Goal: Information Seeking & Learning: Find specific fact

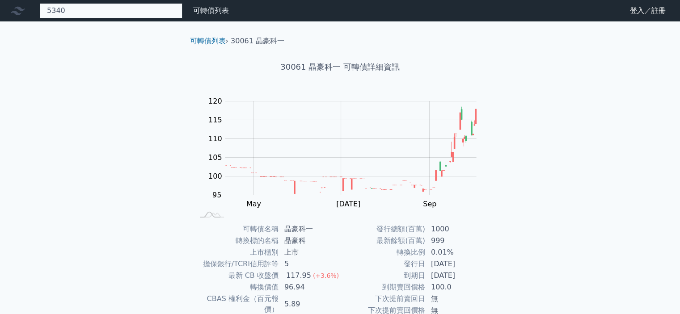
click at [151, 16] on div "5340 無此可轉債" at bounding box center [110, 10] width 143 height 15
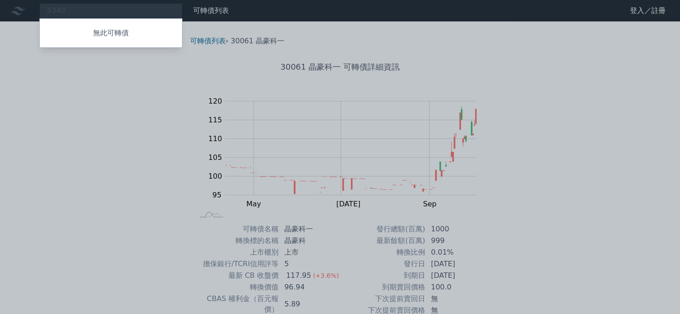
drag, startPoint x: 140, startPoint y: 12, endPoint x: 39, endPoint y: 4, distance: 101.0
click at [39, 4] on div at bounding box center [340, 157] width 680 height 314
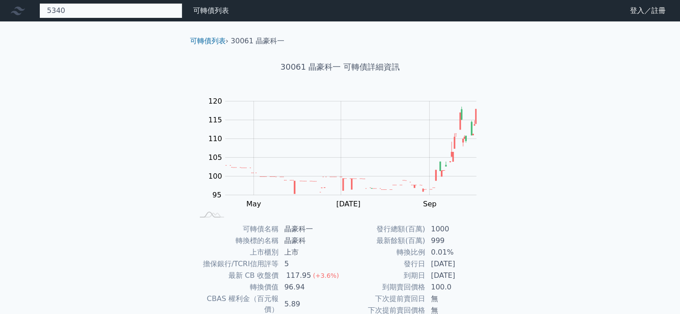
click at [121, 10] on div "5340 無此可轉債" at bounding box center [110, 10] width 143 height 15
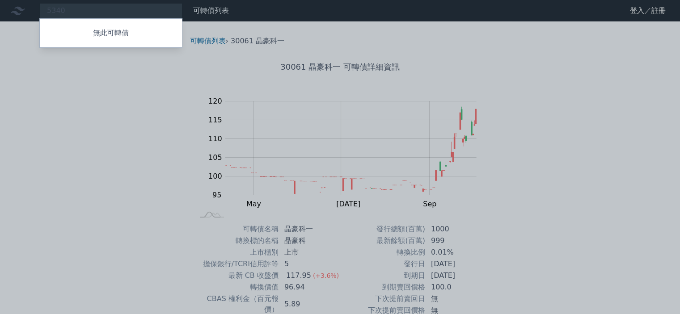
drag, startPoint x: 121, startPoint y: 10, endPoint x: 49, endPoint y: 4, distance: 72.3
click at [49, 4] on div at bounding box center [340, 157] width 680 height 314
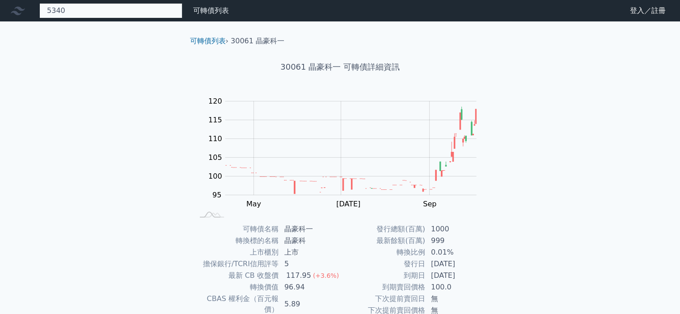
click at [64, 9] on div "5340 無此可轉債" at bounding box center [110, 10] width 143 height 15
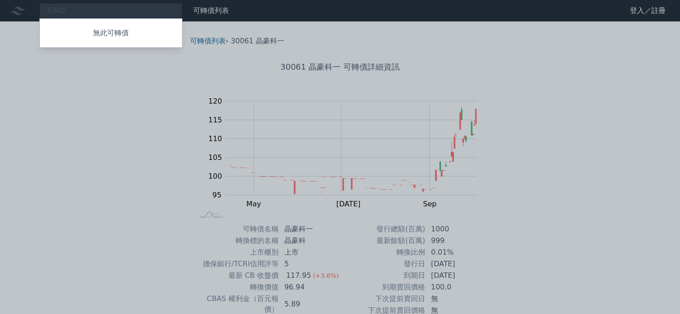
click at [82, 8] on div at bounding box center [340, 157] width 680 height 314
click at [79, 14] on div "5340 無此可轉債" at bounding box center [110, 10] width 143 height 15
type input "5"
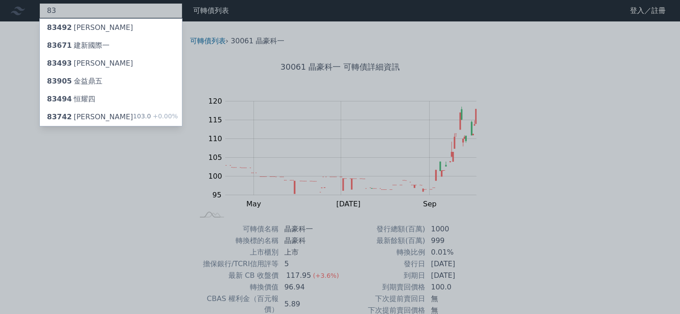
type input "8"
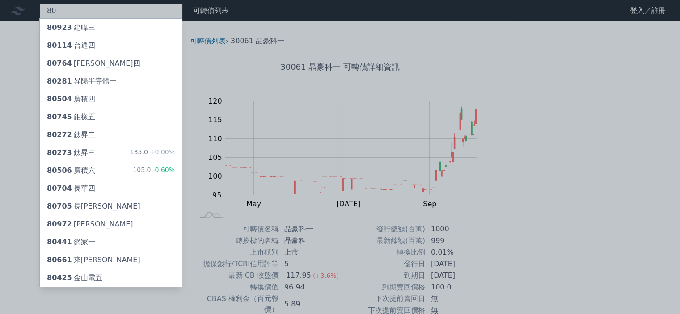
type input "8"
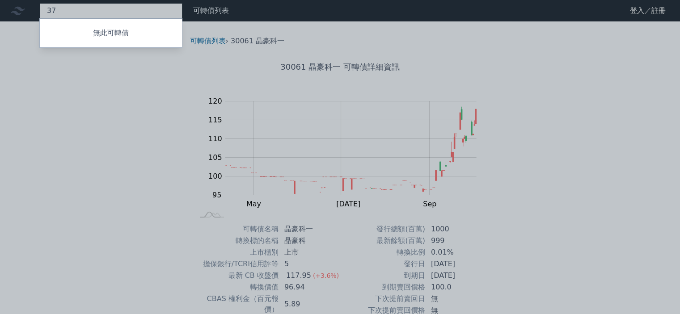
type input "3"
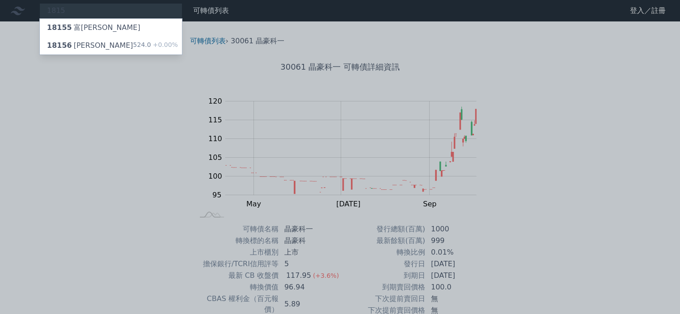
drag, startPoint x: 147, startPoint y: 11, endPoint x: 129, endPoint y: 9, distance: 18.4
click at [146, 10] on div at bounding box center [340, 157] width 680 height 314
drag, startPoint x: 102, startPoint y: 12, endPoint x: 0, endPoint y: 7, distance: 102.5
click at [39, 7] on div "1815 18155 富喬五 18156 富喬六 524.0 +0.00%" at bounding box center [110, 10] width 143 height 15
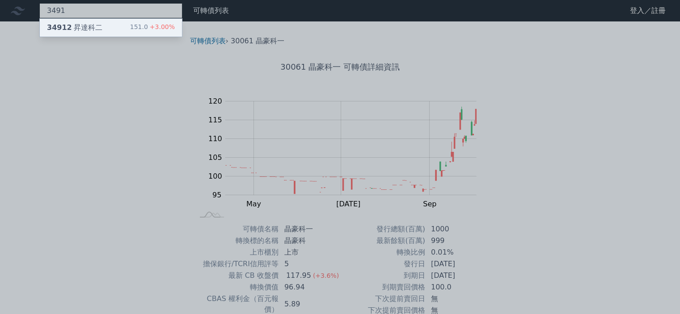
type input "3491"
click at [63, 28] on span "34912" at bounding box center [59, 27] width 25 height 8
